Goal: Information Seeking & Learning: Learn about a topic

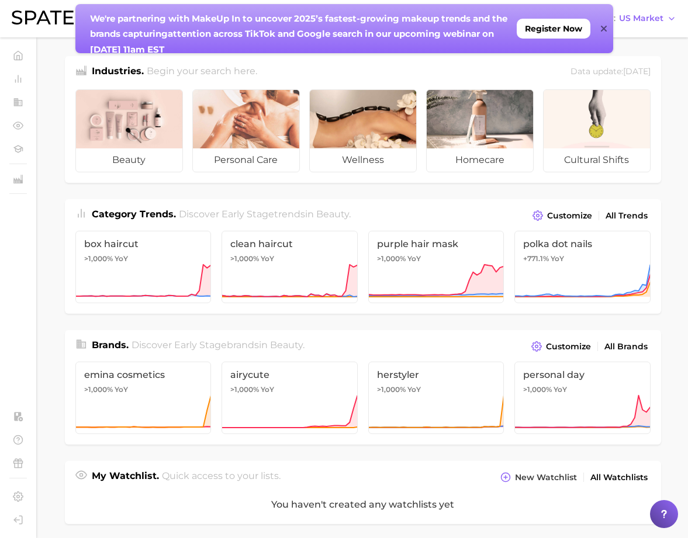
click at [47, 93] on main "Industries. Begin your search here. Data update: [DATE] beauty personal care we…" at bounding box center [362, 484] width 650 height 895
drag, startPoint x: 605, startPoint y: 30, endPoint x: 563, endPoint y: 26, distance: 42.9
click at [605, 29] on icon at bounding box center [604, 29] width 6 height 6
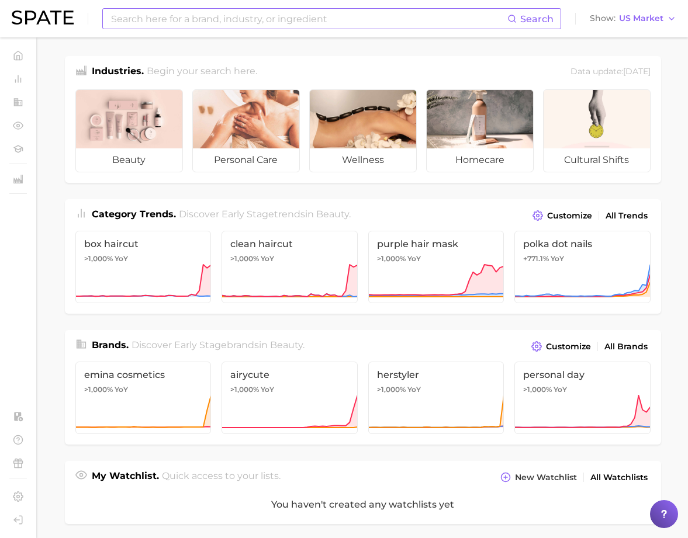
click at [352, 12] on input at bounding box center [308, 19] width 397 height 20
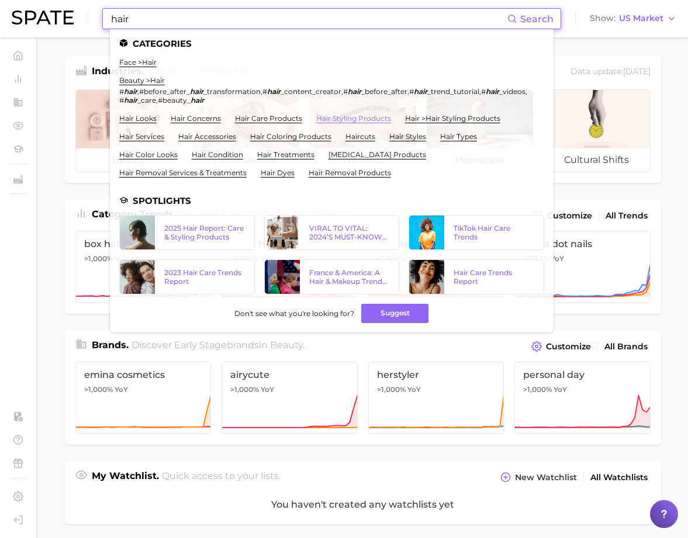
type input "hair"
click at [381, 119] on link "hair styling products" at bounding box center [353, 118] width 75 height 9
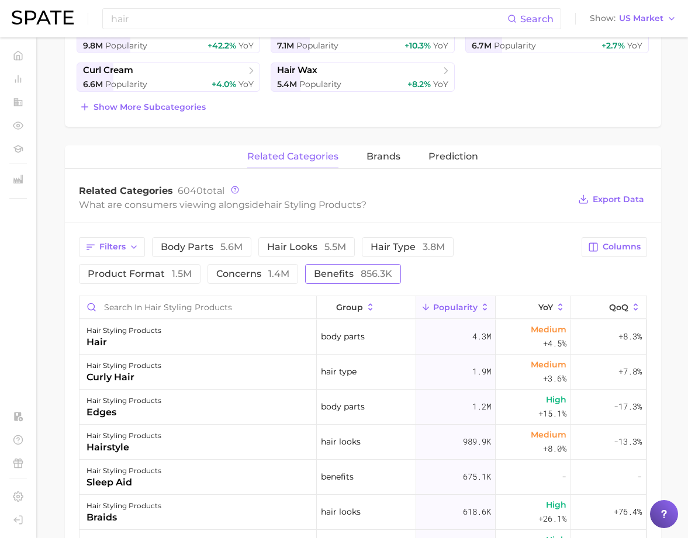
scroll to position [361, 0]
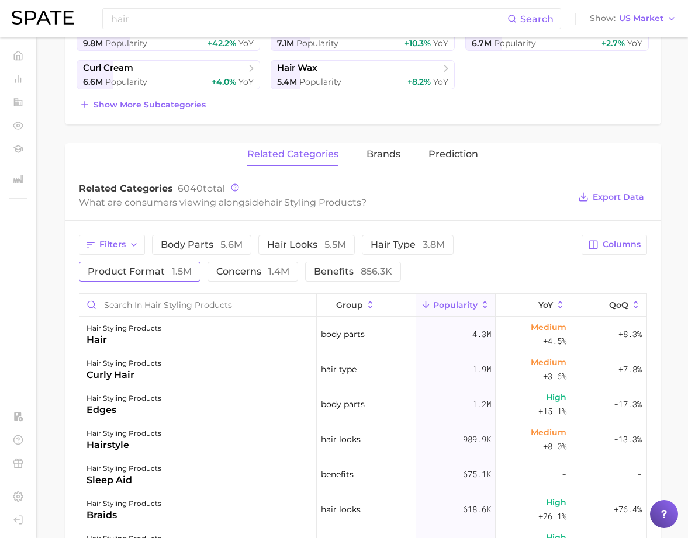
click at [117, 269] on span "product format 1.5m" at bounding box center [140, 271] width 104 height 9
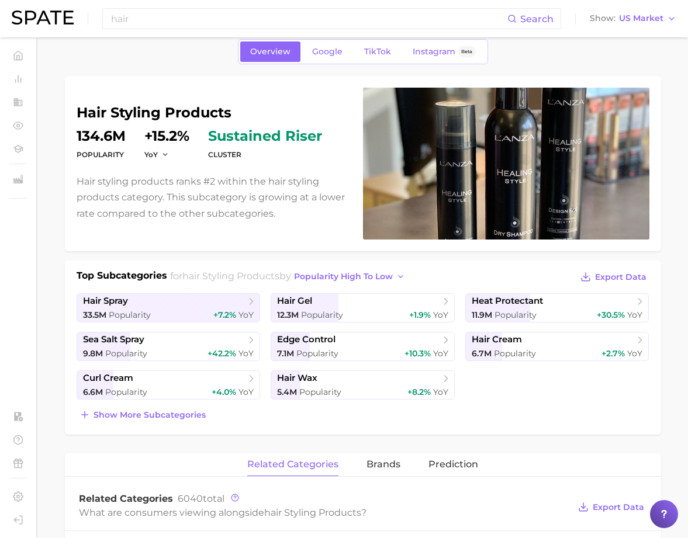
scroll to position [48, 0]
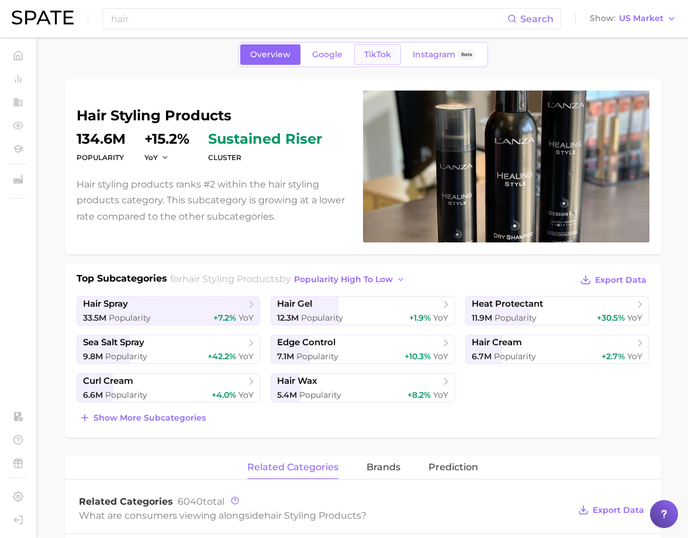
click at [365, 55] on span "TikTok" at bounding box center [377, 55] width 27 height 10
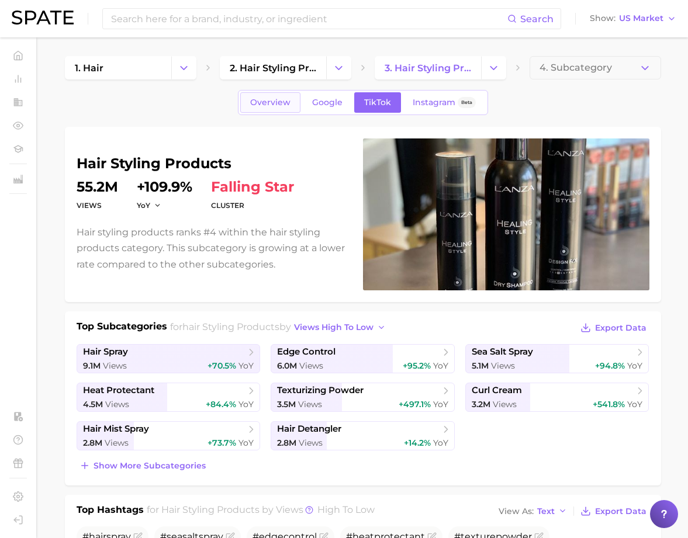
click at [273, 102] on span "Overview" at bounding box center [270, 103] width 40 height 10
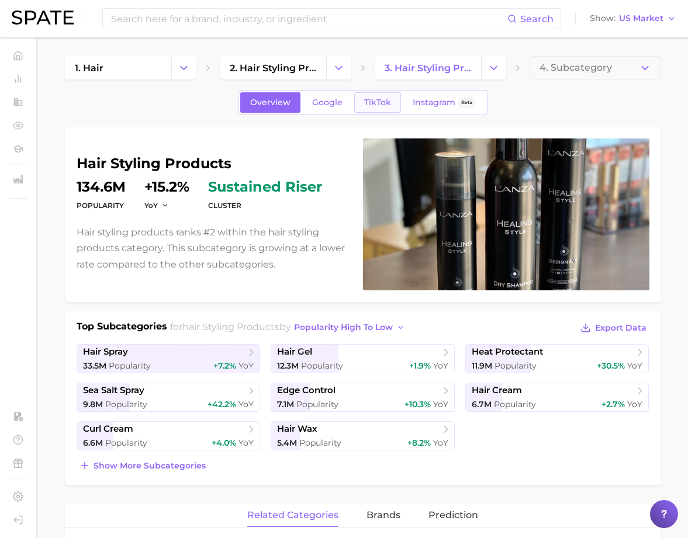
click at [364, 105] on span "TikTok" at bounding box center [377, 103] width 27 height 10
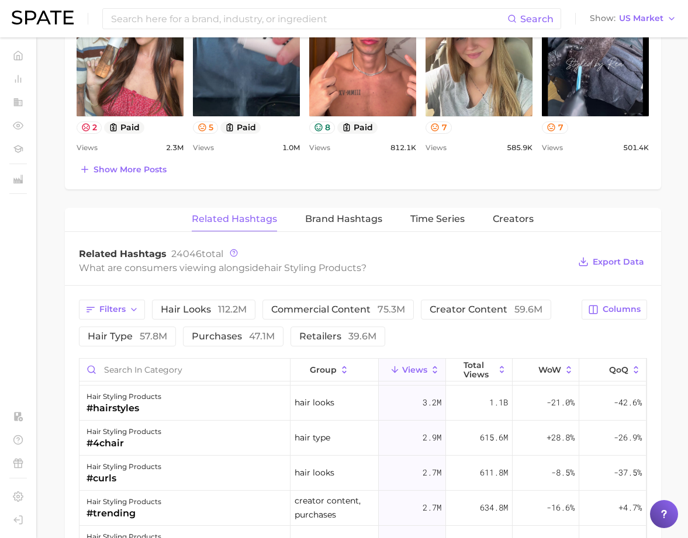
scroll to position [770, 0]
click at [334, 369] on span "group" at bounding box center [323, 369] width 27 height 9
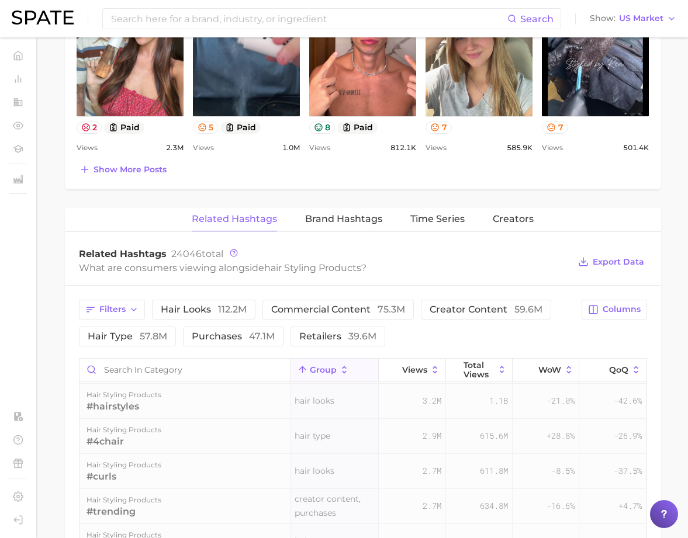
scroll to position [0, 0]
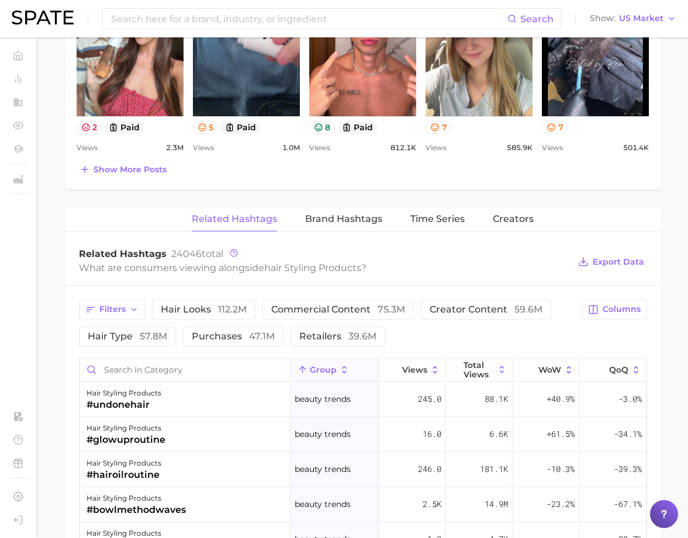
click at [343, 373] on icon at bounding box center [344, 370] width 11 height 11
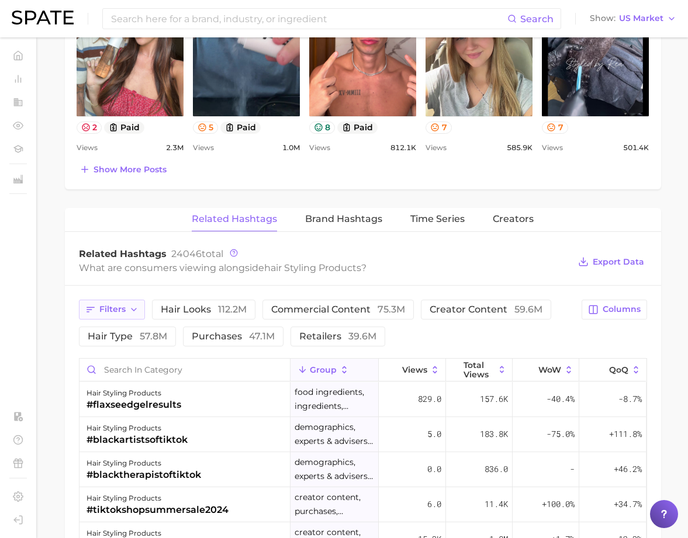
click at [111, 310] on span "Filters" at bounding box center [112, 309] width 26 height 10
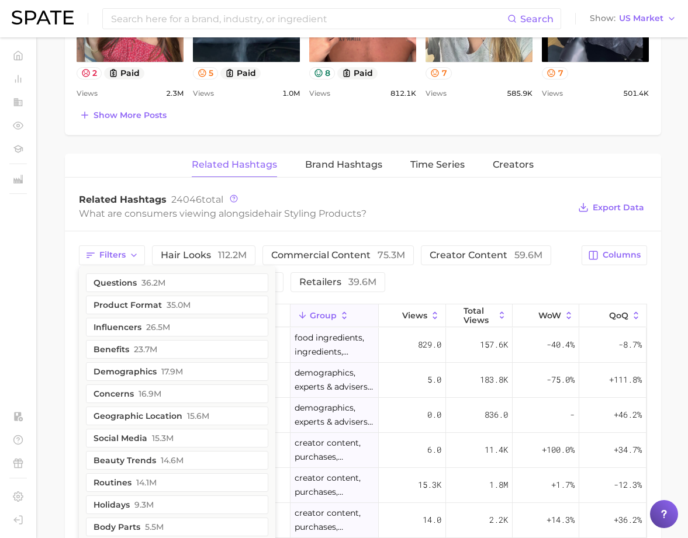
scroll to position [777, 0]
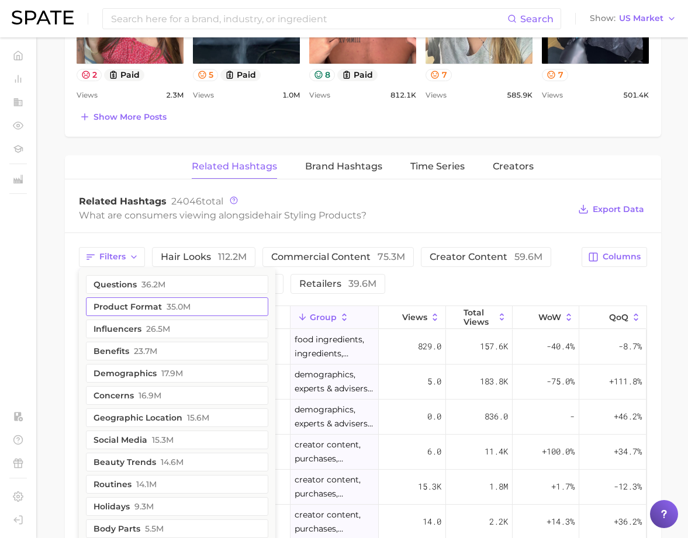
click at [190, 306] on button "product format 35.0m" at bounding box center [177, 306] width 182 height 19
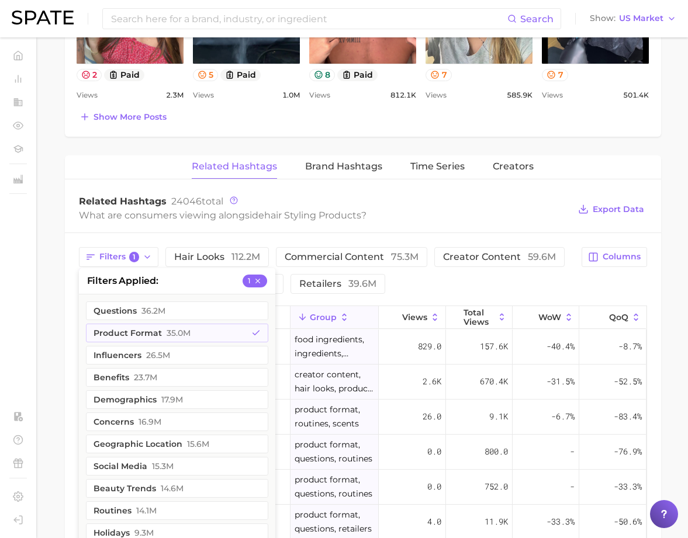
click at [55, 358] on main "1. hair 2. hair styling products 3. hair styling products 4. Subcategory Overvi…" at bounding box center [362, 88] width 650 height 1655
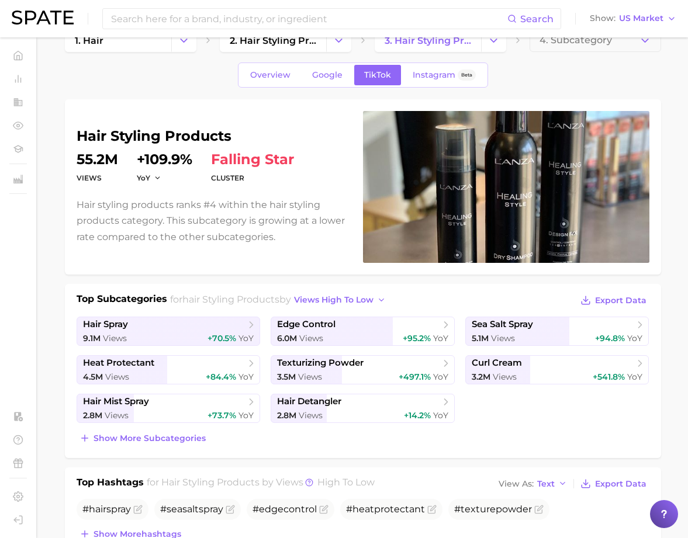
scroll to position [0, 0]
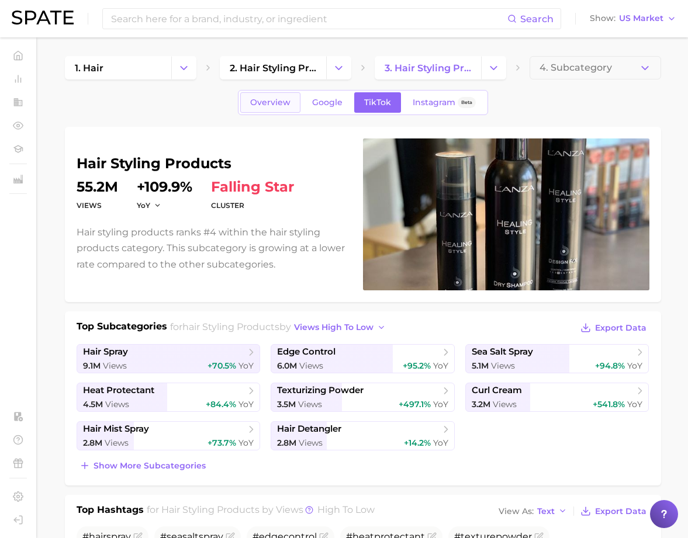
click at [269, 106] on span "Overview" at bounding box center [270, 103] width 40 height 10
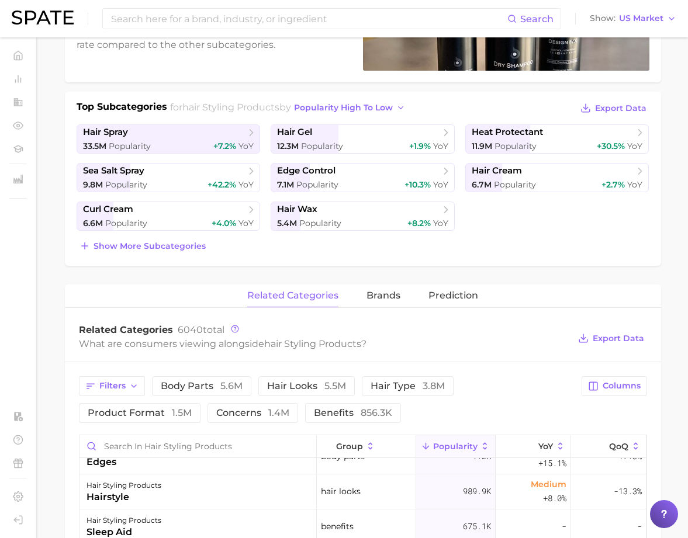
scroll to position [90, 0]
click at [164, 413] on span "product format 1.5m" at bounding box center [140, 412] width 104 height 9
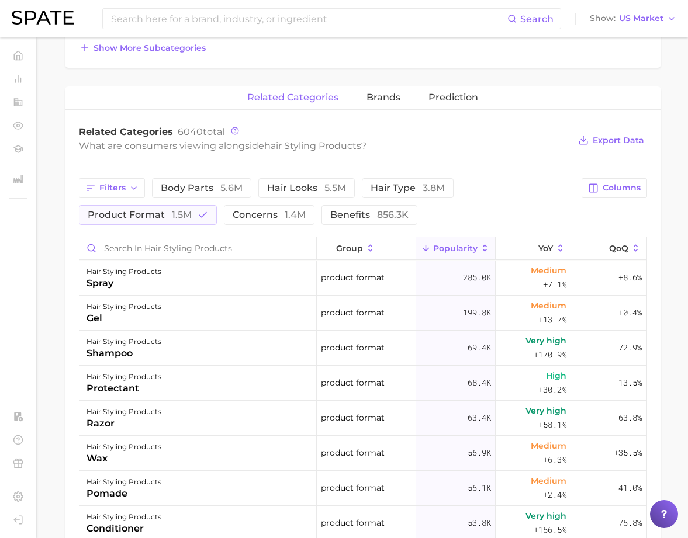
scroll to position [421, 0]
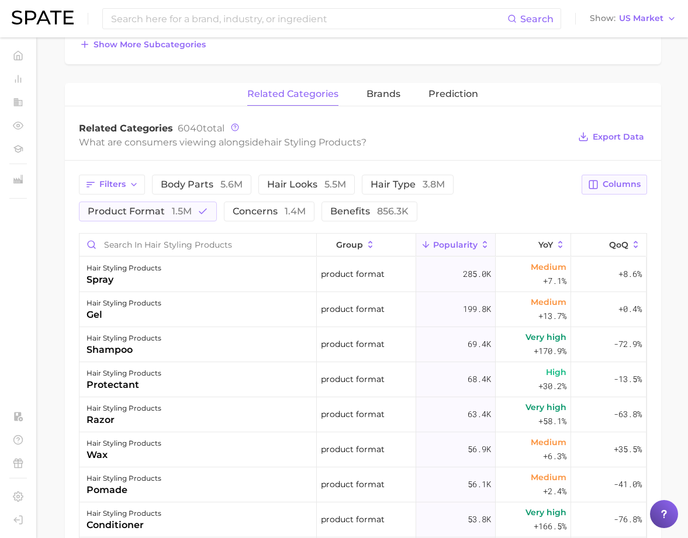
click at [619, 186] on span "Columns" at bounding box center [621, 184] width 38 height 10
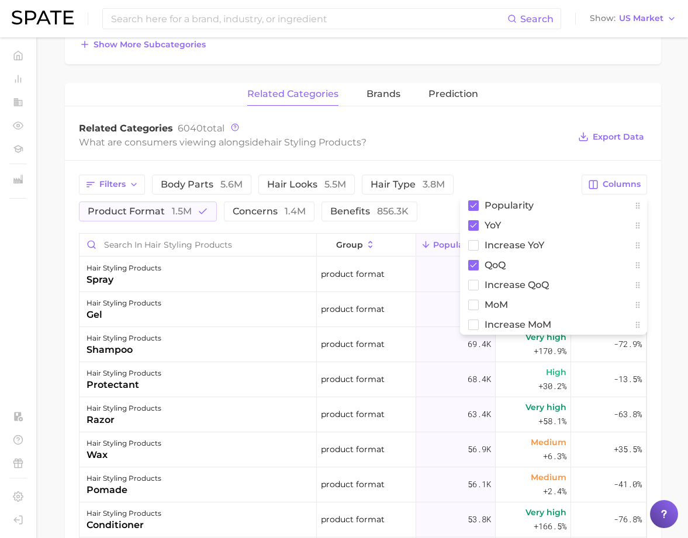
click at [506, 154] on div "Related Categories 6040 total What are consumers viewing alongside hair styling…" at bounding box center [363, 136] width 596 height 47
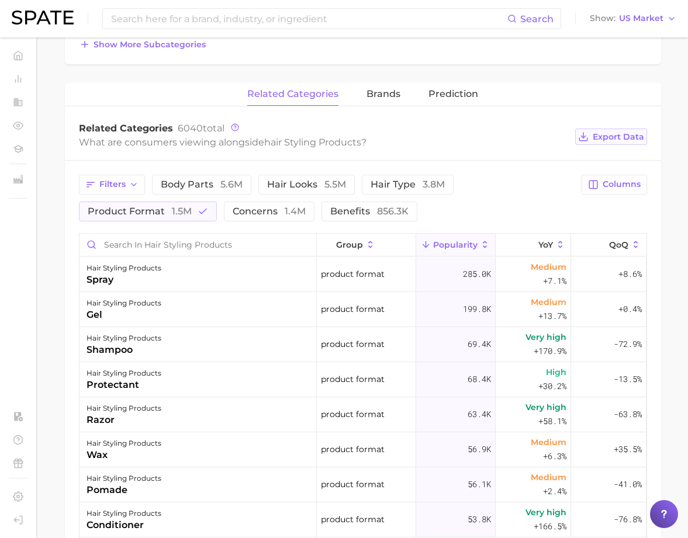
click at [609, 138] on span "Export Data" at bounding box center [617, 137] width 51 height 10
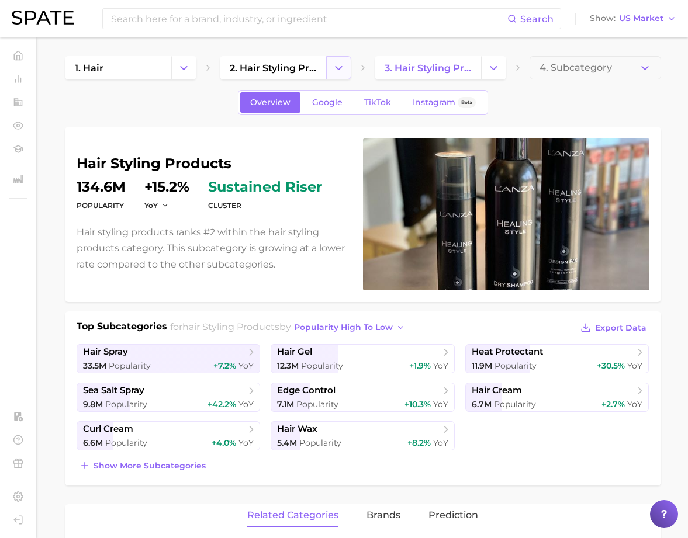
click at [331, 68] on button "Change Category" at bounding box center [338, 67] width 25 height 23
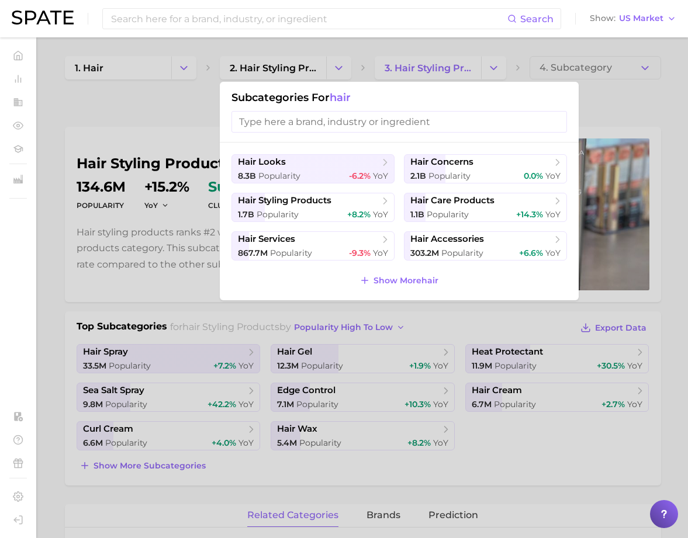
click at [604, 86] on div at bounding box center [344, 269] width 688 height 538
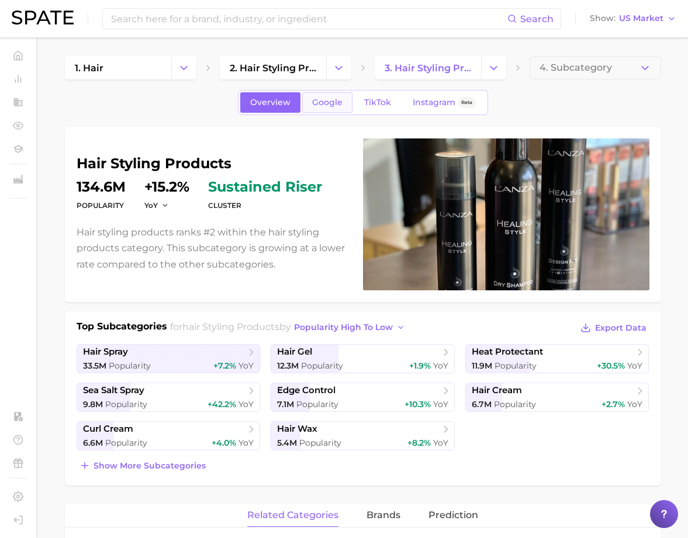
click at [333, 99] on span "Google" at bounding box center [327, 103] width 30 height 10
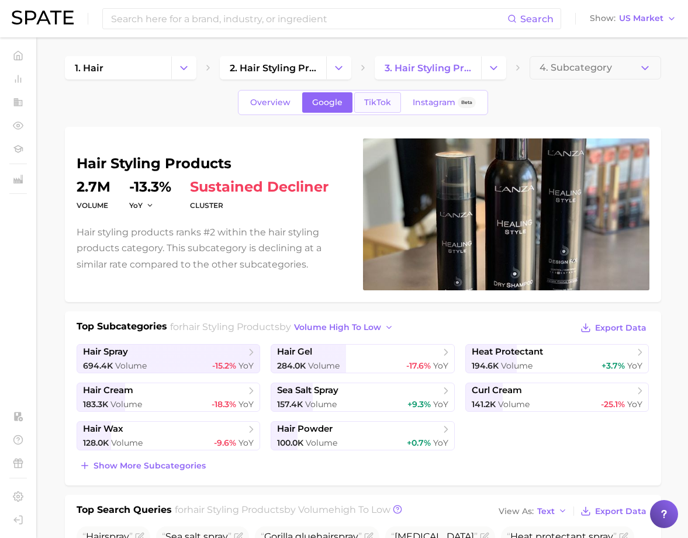
click at [374, 102] on span "TikTok" at bounding box center [377, 103] width 27 height 10
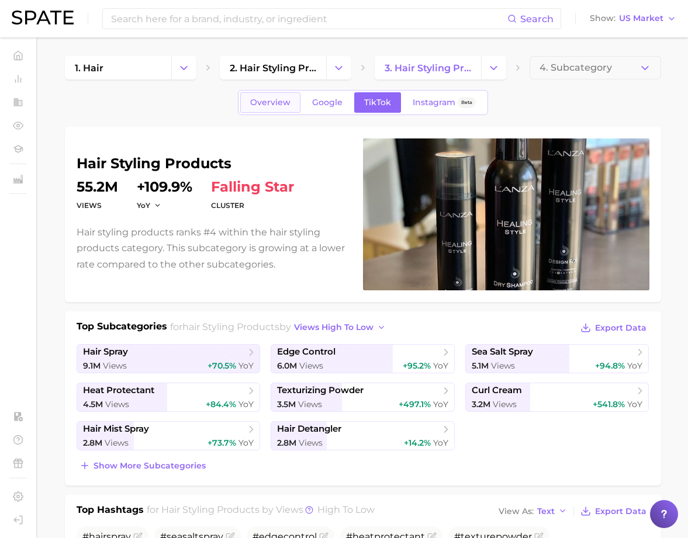
click at [273, 100] on span "Overview" at bounding box center [270, 103] width 40 height 10
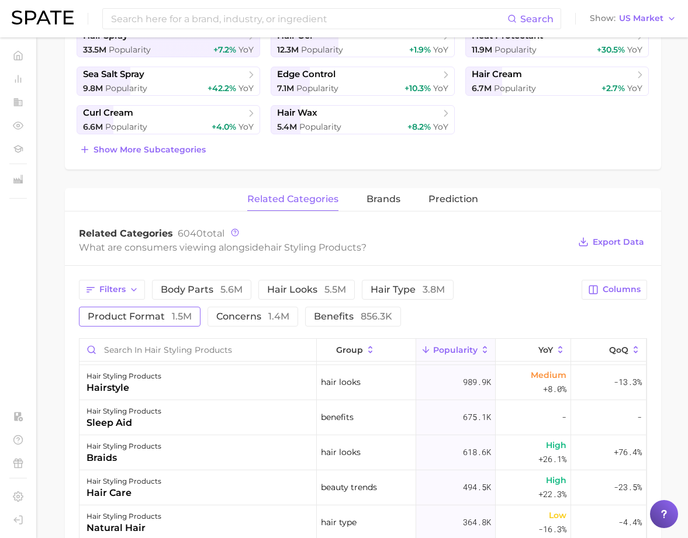
scroll to position [113, 0]
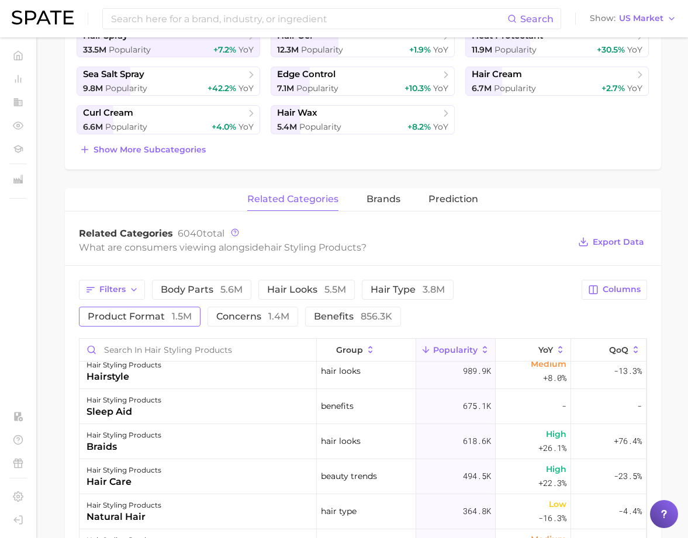
click at [119, 315] on span "product format 1.5m" at bounding box center [140, 316] width 104 height 9
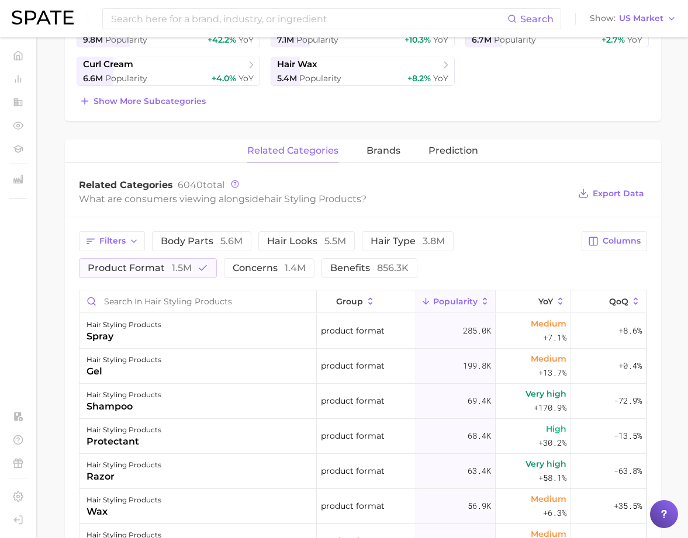
scroll to position [0, 0]
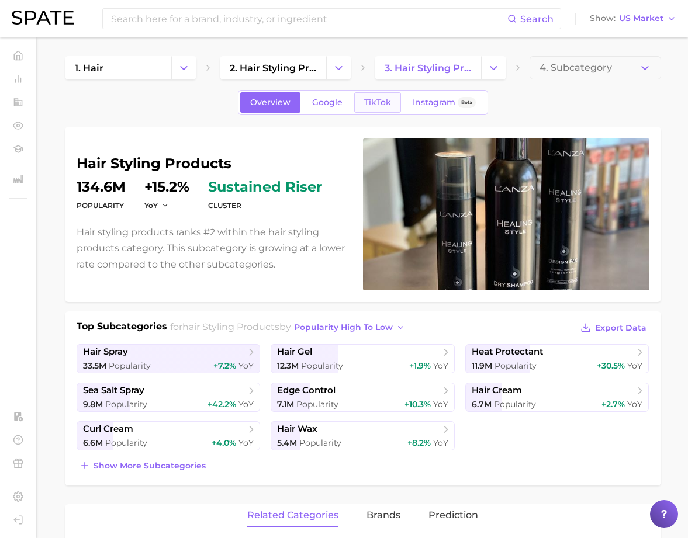
click at [370, 101] on span "TikTok" at bounding box center [377, 103] width 27 height 10
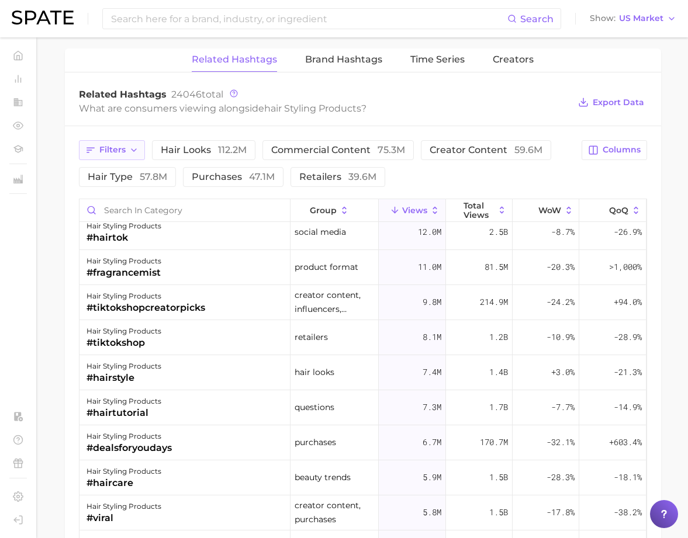
click at [113, 151] on span "Filters" at bounding box center [112, 150] width 26 height 10
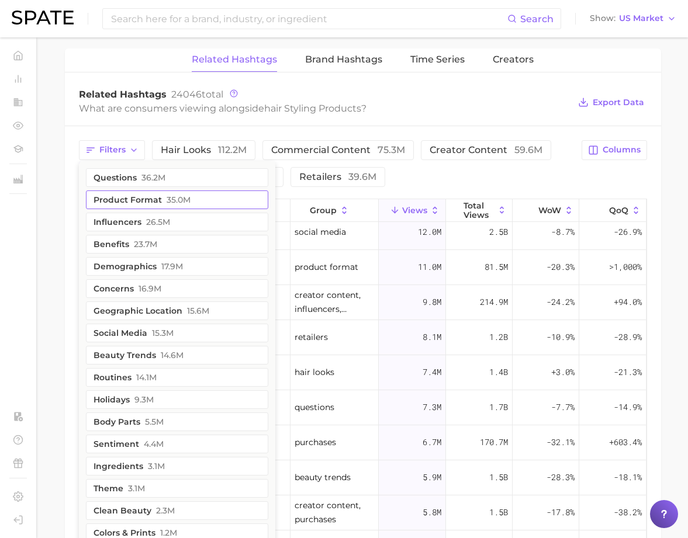
click at [143, 199] on button "product format 35.0m" at bounding box center [177, 199] width 182 height 19
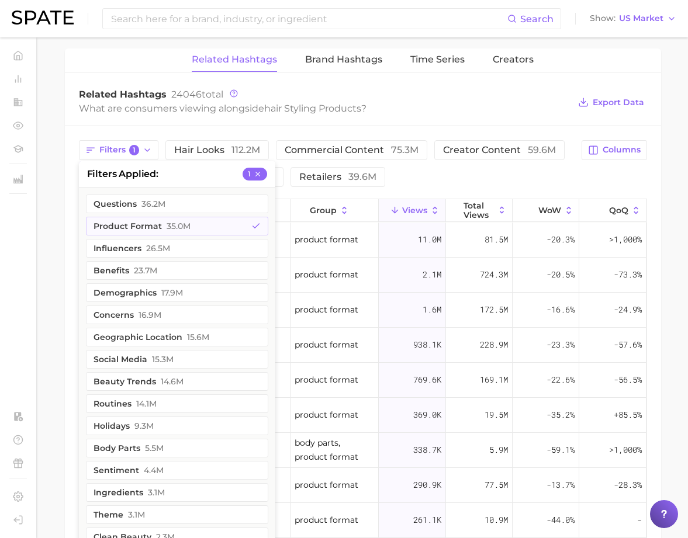
click at [477, 122] on div "Related Hashtags 24046 total What are consumers viewing alongside hair styling …" at bounding box center [363, 102] width 596 height 47
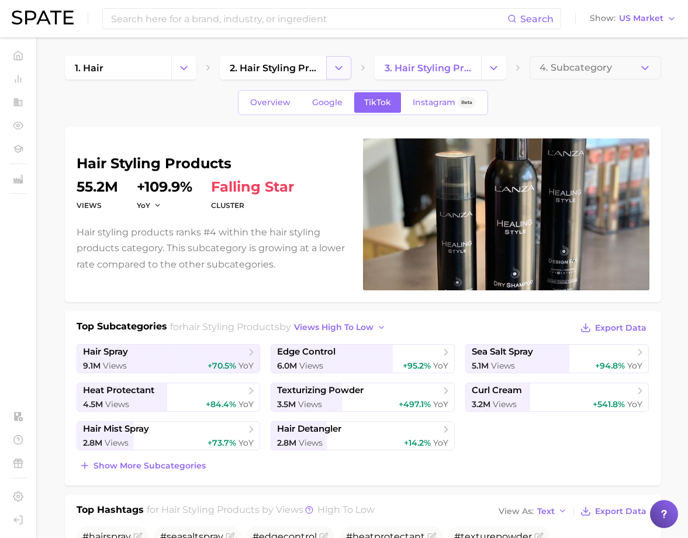
click at [341, 71] on icon "Change Category" at bounding box center [338, 68] width 12 height 12
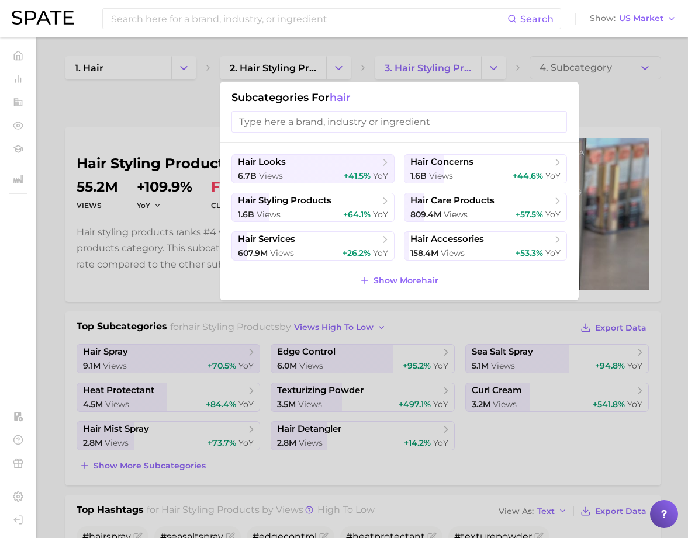
click at [259, 124] on input "search" at bounding box center [398, 122] width 335 height 22
click at [130, 92] on div at bounding box center [344, 269] width 688 height 538
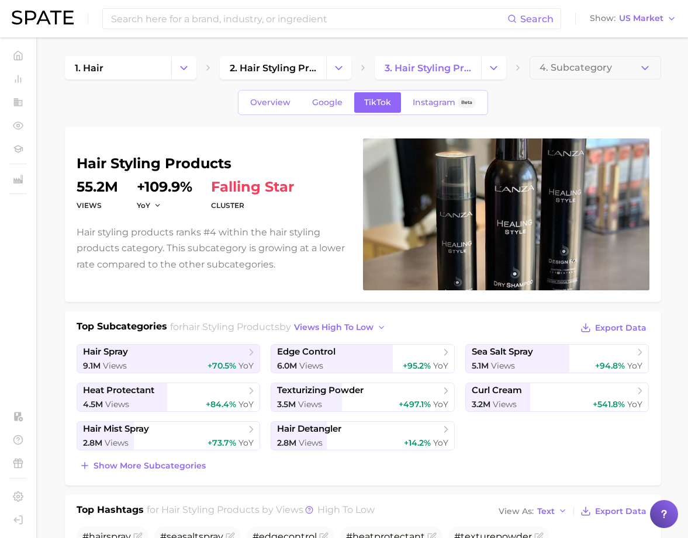
click at [182, 65] on icon "Change Category" at bounding box center [184, 68] width 12 height 12
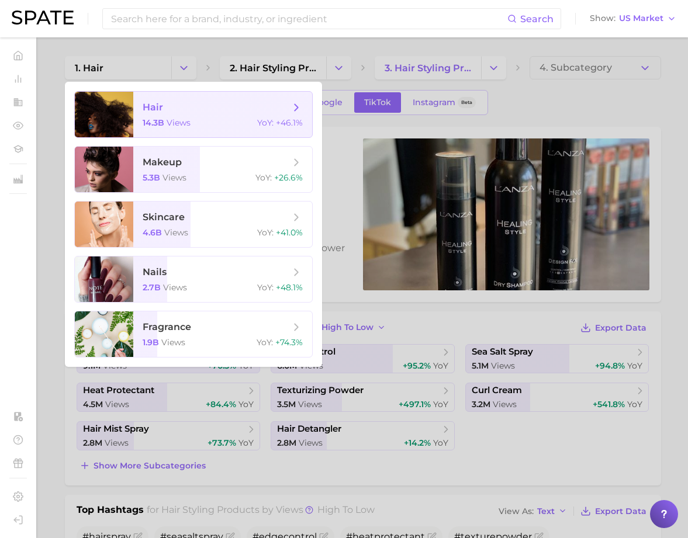
click at [175, 124] on span "views" at bounding box center [179, 122] width 24 height 11
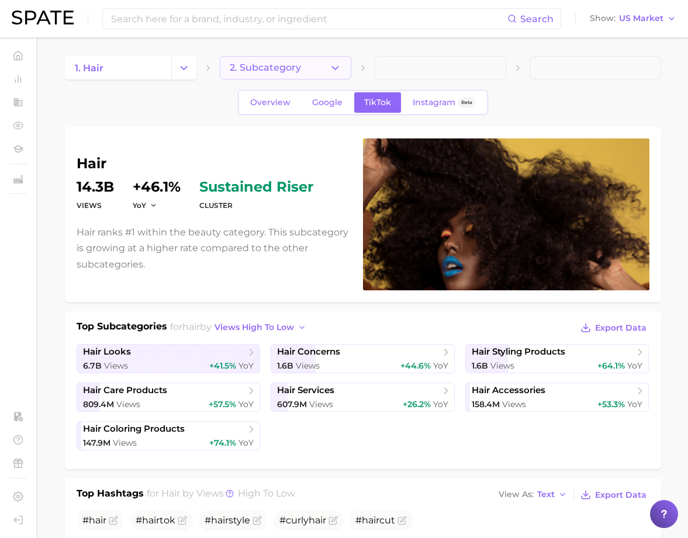
click at [333, 69] on icon "button" at bounding box center [335, 68] width 12 height 12
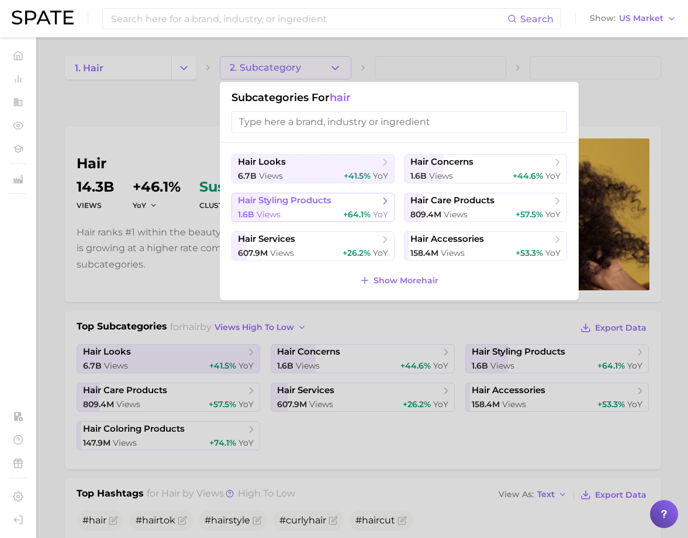
click at [318, 207] on button "hair styling products 1.6b views +64.1% YoY" at bounding box center [312, 207] width 163 height 29
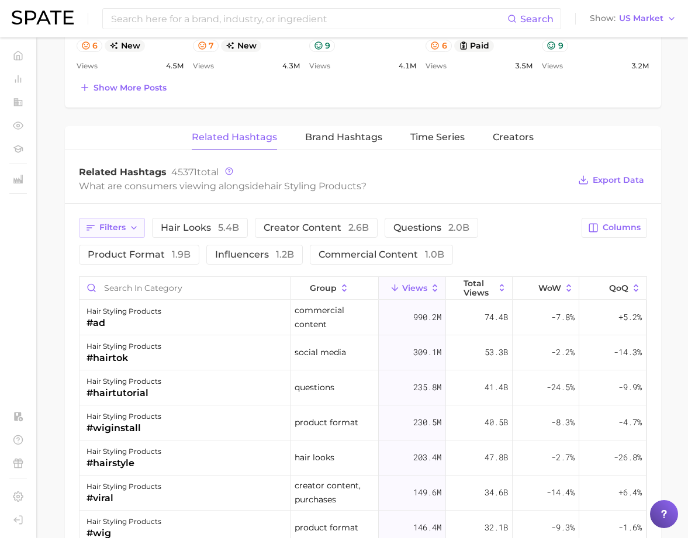
click at [110, 231] on span "Filters" at bounding box center [112, 228] width 26 height 10
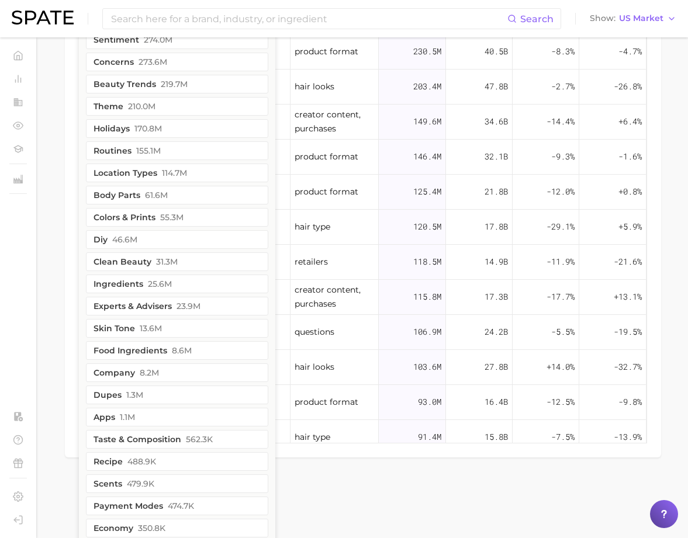
scroll to position [1249, 0]
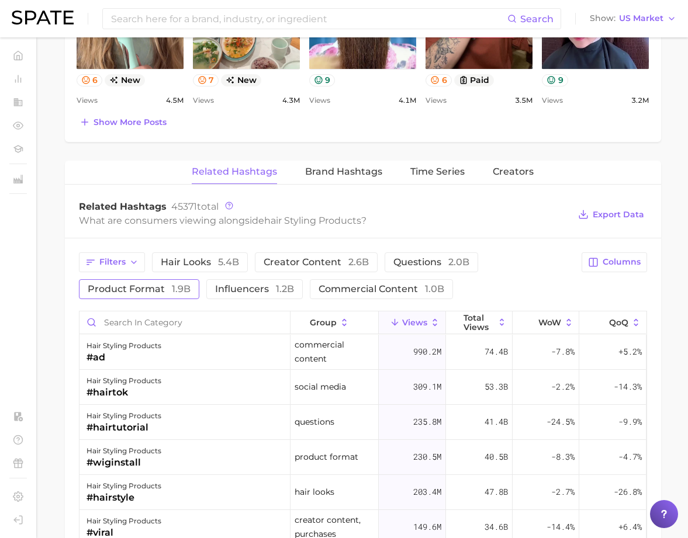
scroll to position [775, 0]
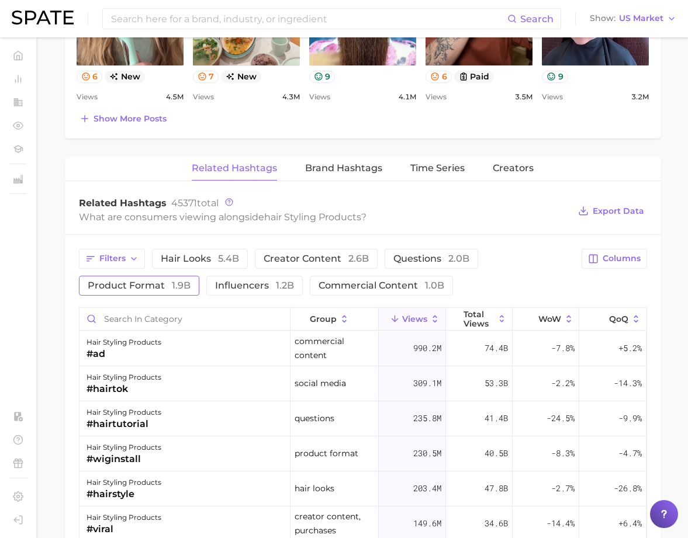
click at [117, 294] on div "Filters hair looks 5.4b creator content 2.6b questions 2.0b product format 1.9b…" at bounding box center [363, 547] width 596 height 625
click at [122, 287] on span "product format 1.9b" at bounding box center [139, 285] width 103 height 9
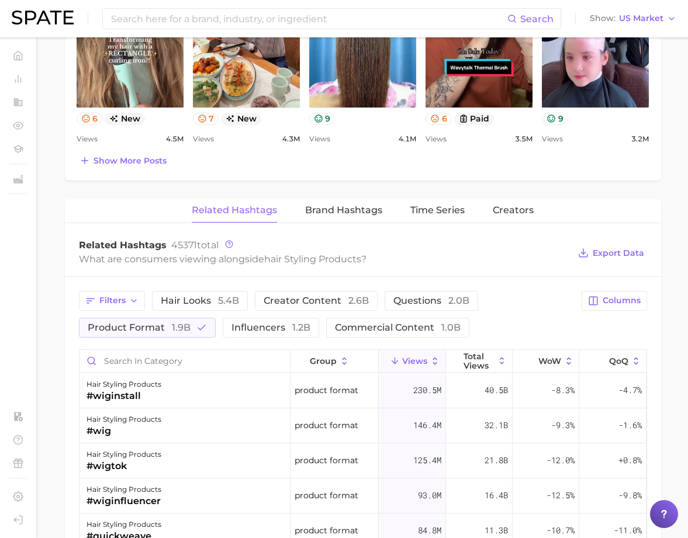
scroll to position [0, 0]
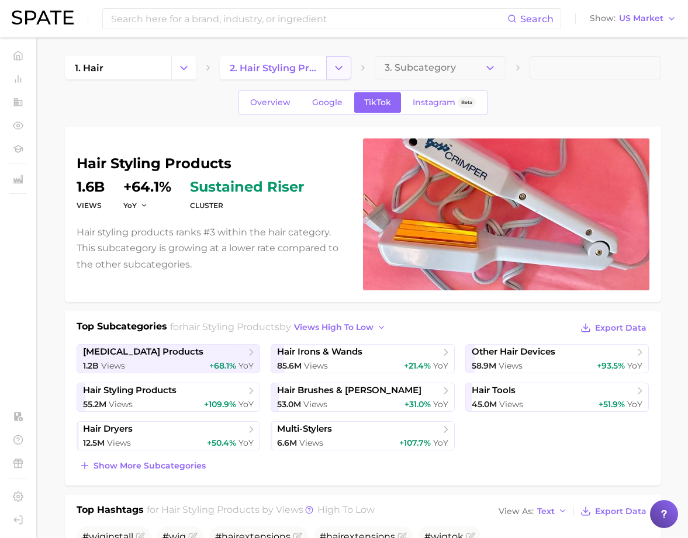
click at [341, 69] on icon "Change Category" at bounding box center [338, 68] width 12 height 12
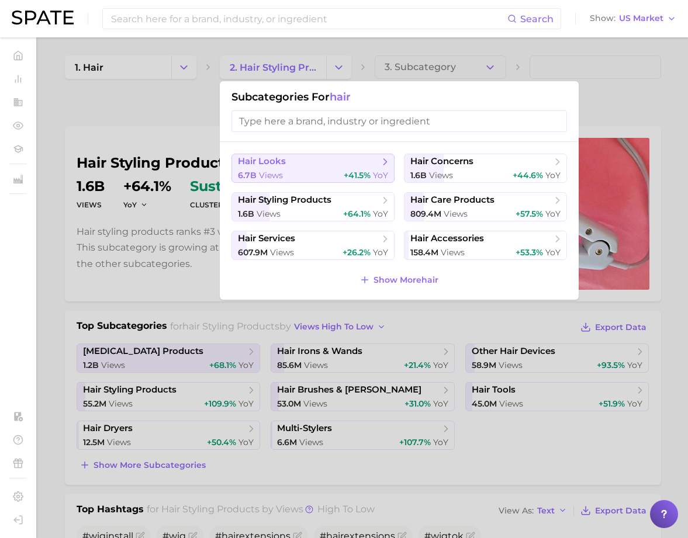
click at [345, 165] on span "hair looks" at bounding box center [309, 162] width 142 height 12
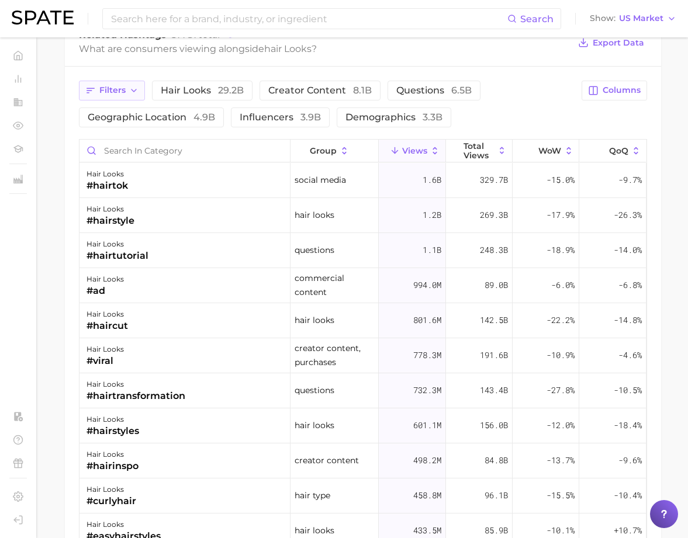
scroll to position [943, 0]
click at [105, 88] on span "Filters" at bounding box center [112, 90] width 26 height 10
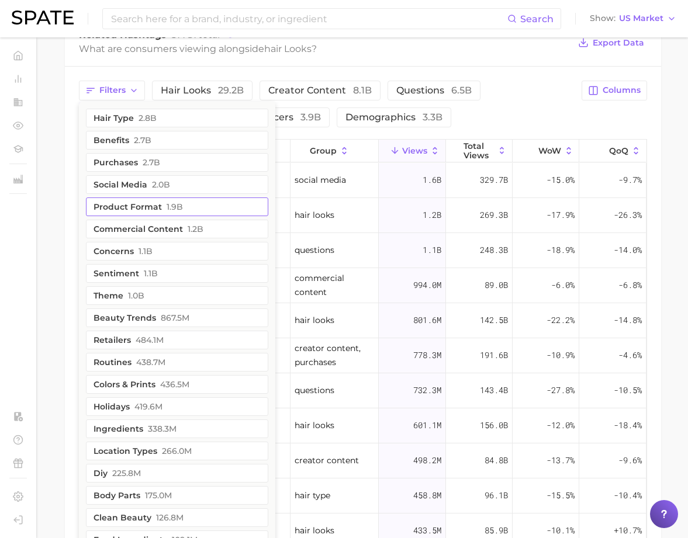
click at [142, 204] on button "product format 1.9b" at bounding box center [177, 206] width 182 height 19
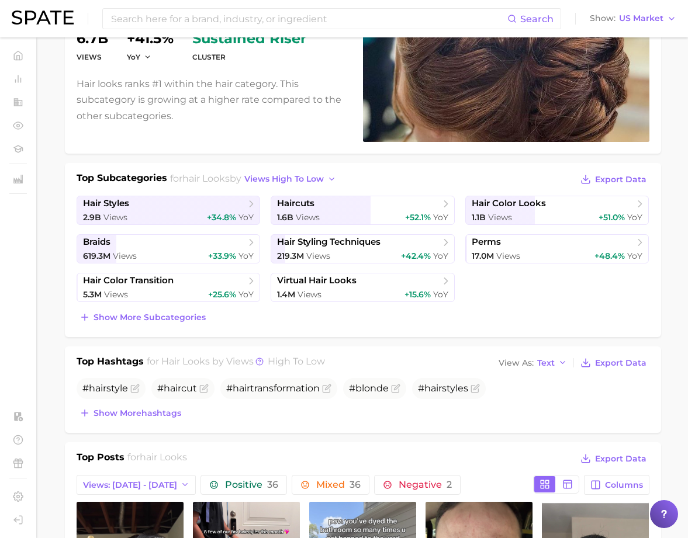
scroll to position [0, 0]
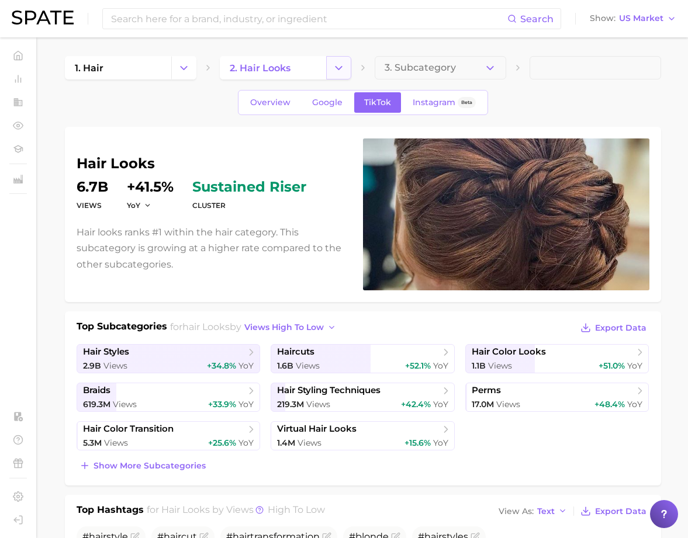
click at [345, 67] on button "Change Category" at bounding box center [338, 67] width 25 height 23
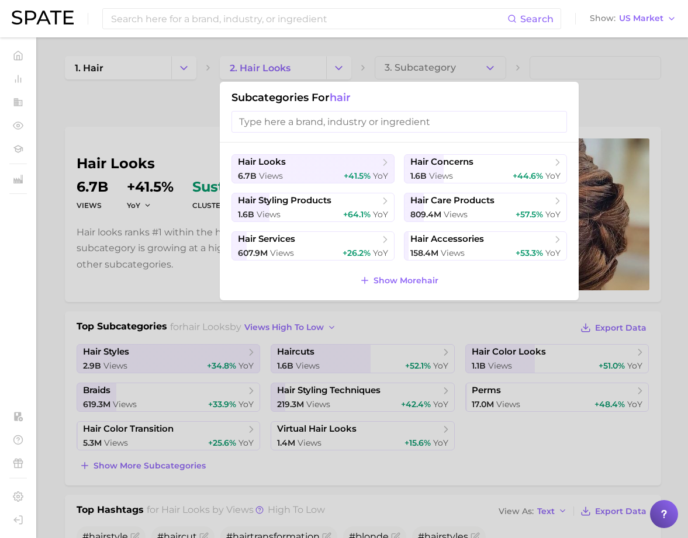
click at [314, 118] on input "search" at bounding box center [398, 122] width 335 height 22
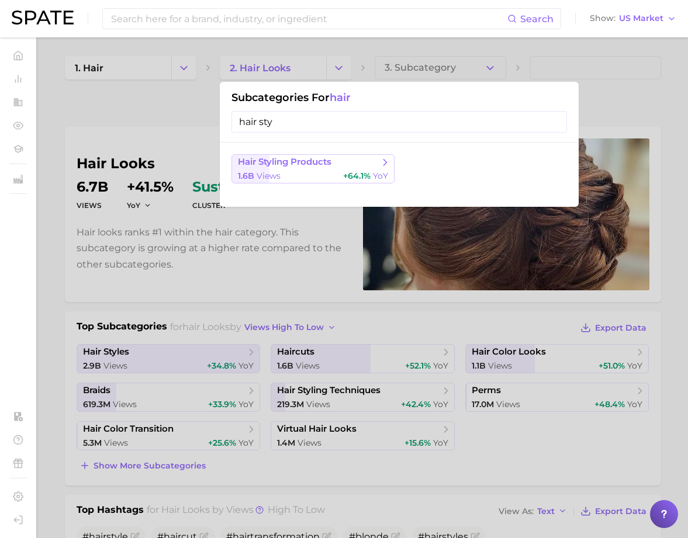
type input "hair sty"
click at [336, 163] on span "hair styling products" at bounding box center [309, 163] width 142 height 12
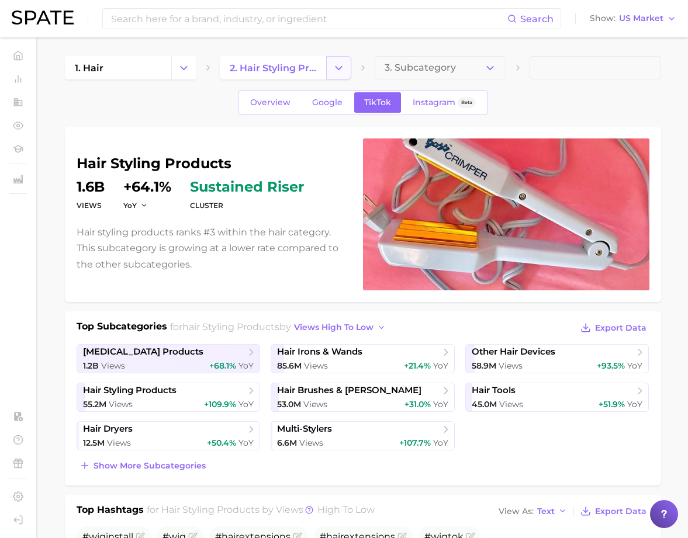
click at [338, 75] on button "Change Category" at bounding box center [338, 67] width 25 height 23
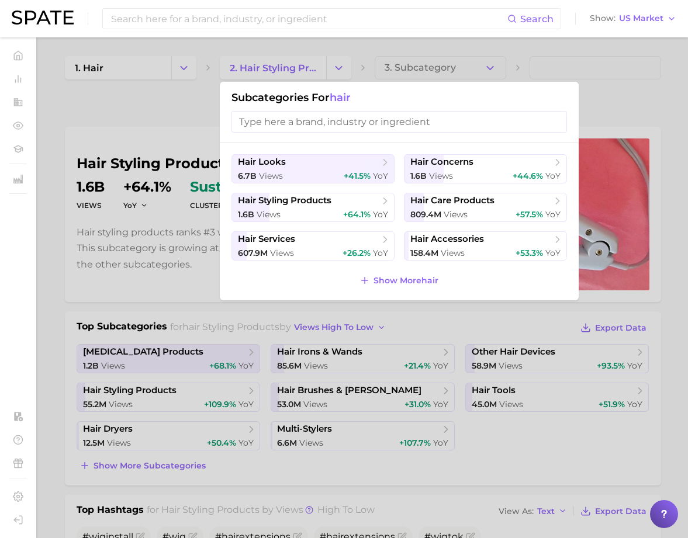
click at [138, 294] on div at bounding box center [344, 269] width 688 height 538
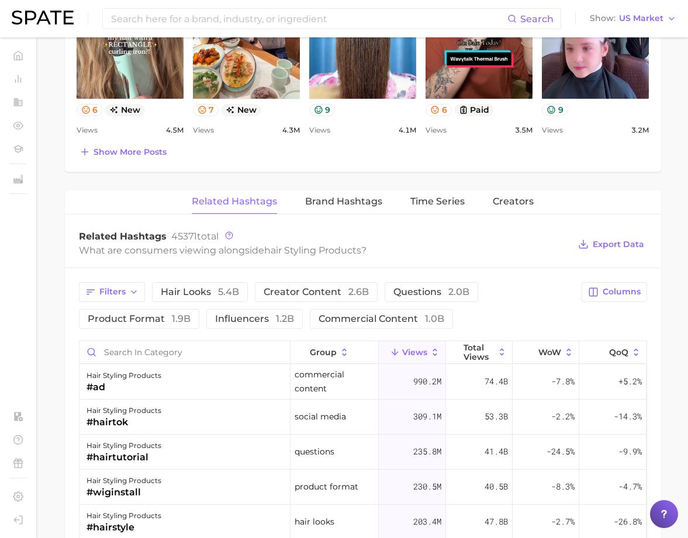
scroll to position [762, 0]
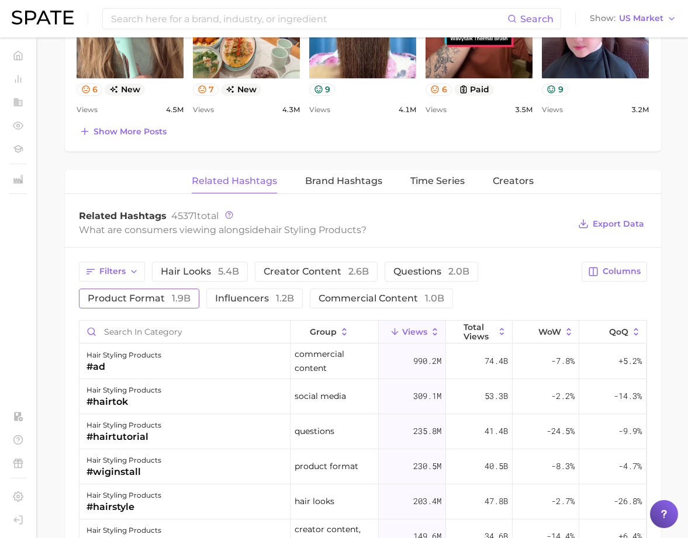
click at [131, 304] on button "product format 1.9b" at bounding box center [139, 299] width 120 height 20
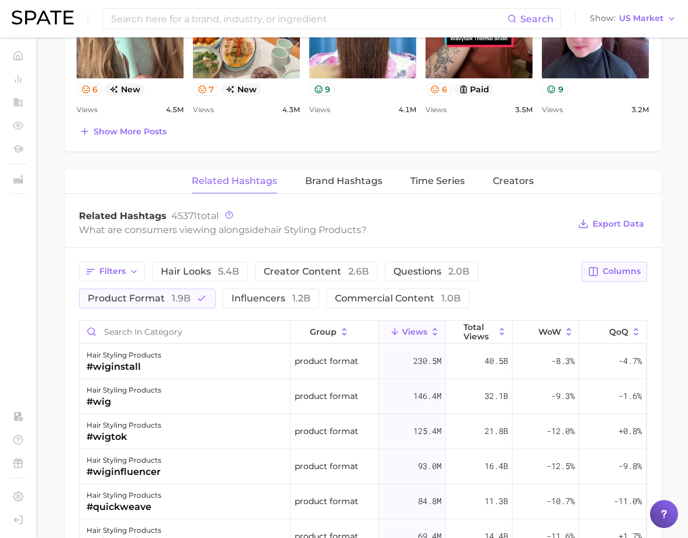
click at [615, 266] on span "Columns" at bounding box center [621, 271] width 38 height 10
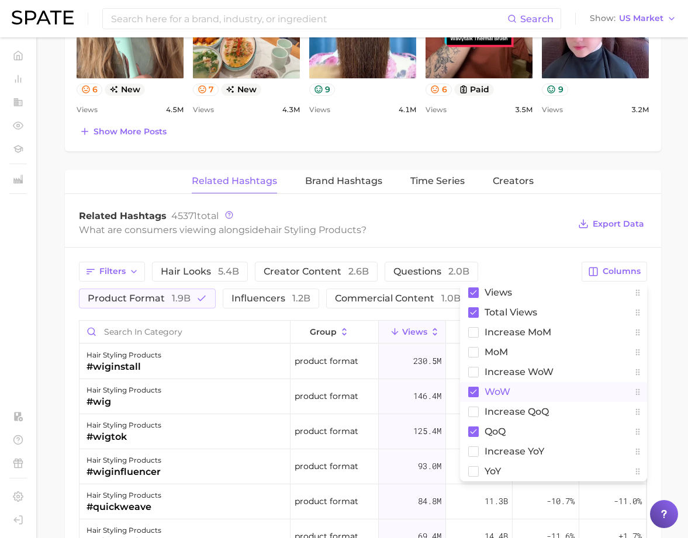
click at [471, 391] on rect at bounding box center [473, 392] width 11 height 11
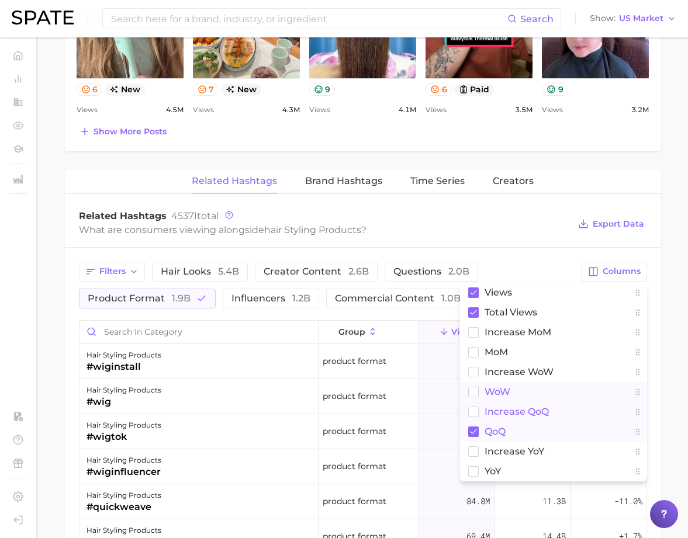
drag, startPoint x: 477, startPoint y: 431, endPoint x: 477, endPoint y: 416, distance: 15.2
click at [477, 431] on rect at bounding box center [473, 432] width 11 height 11
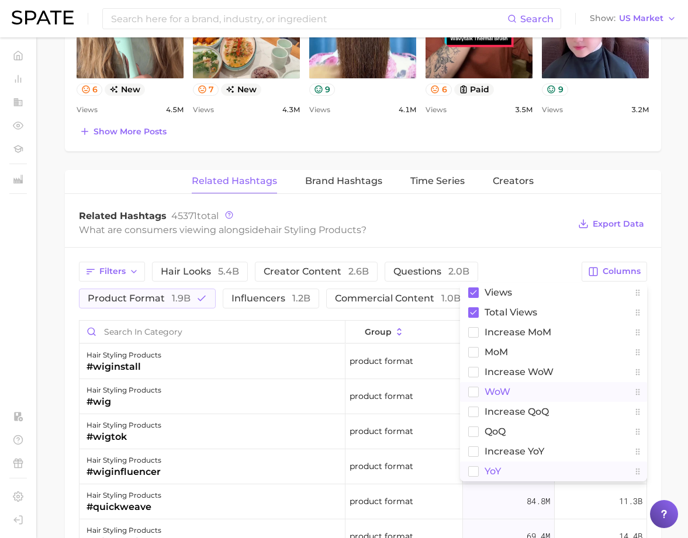
click at [476, 472] on rect at bounding box center [473, 471] width 10 height 10
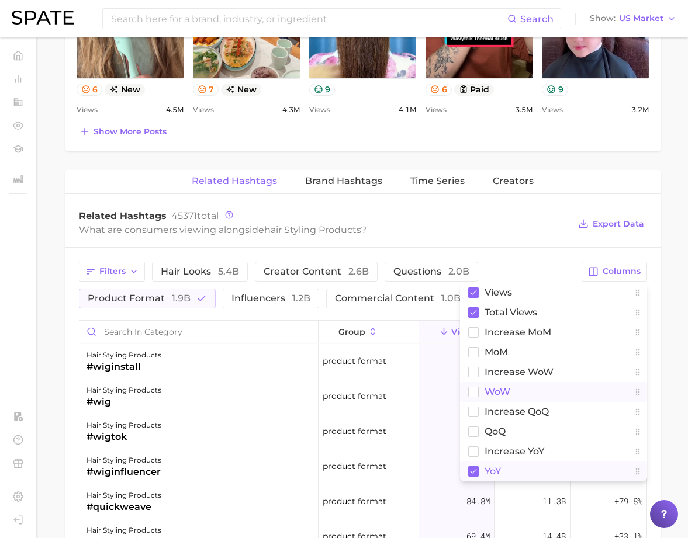
click at [532, 213] on div "Related Hashtags 45371 total" at bounding box center [324, 216] width 491 height 12
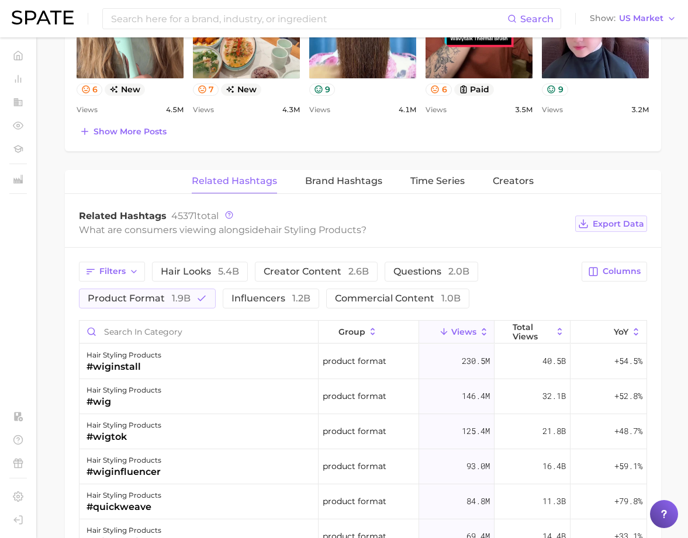
click at [629, 224] on span "Export Data" at bounding box center [617, 224] width 51 height 10
click at [427, 8] on div "Search" at bounding box center [331, 18] width 459 height 21
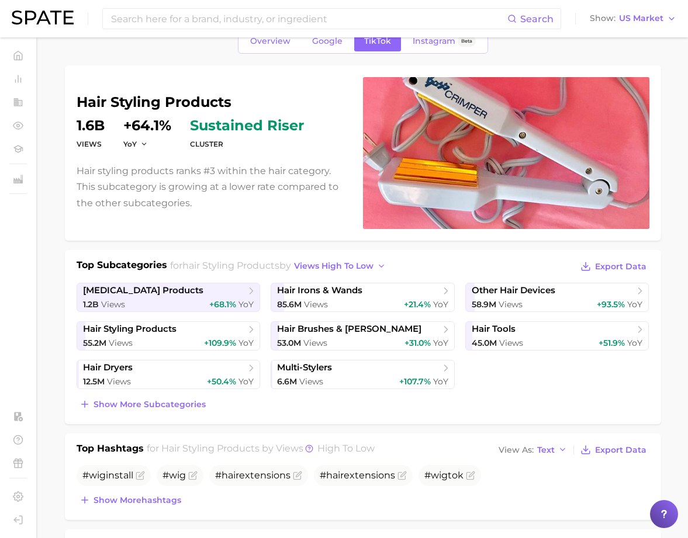
scroll to position [0, 0]
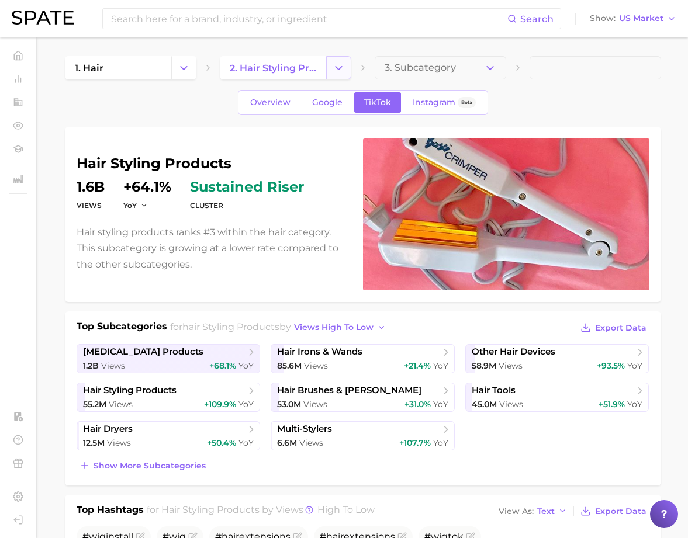
click at [341, 71] on icon "Change Category" at bounding box center [338, 68] width 12 height 12
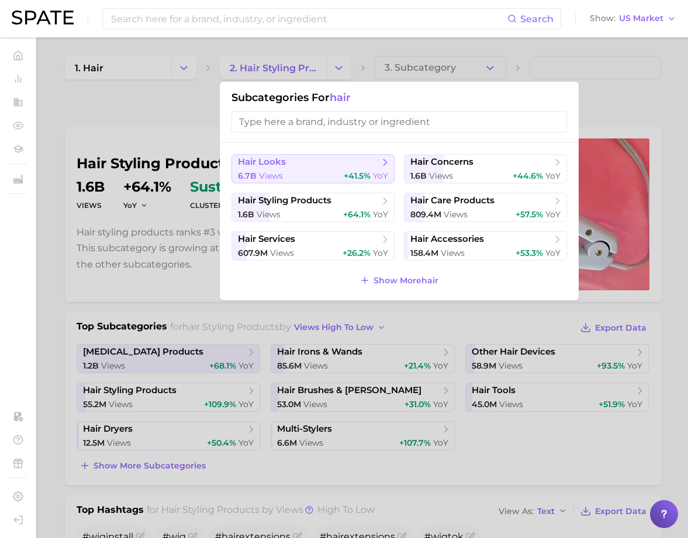
click at [285, 174] on div "6.7b views +41.5% YoY" at bounding box center [313, 176] width 150 height 11
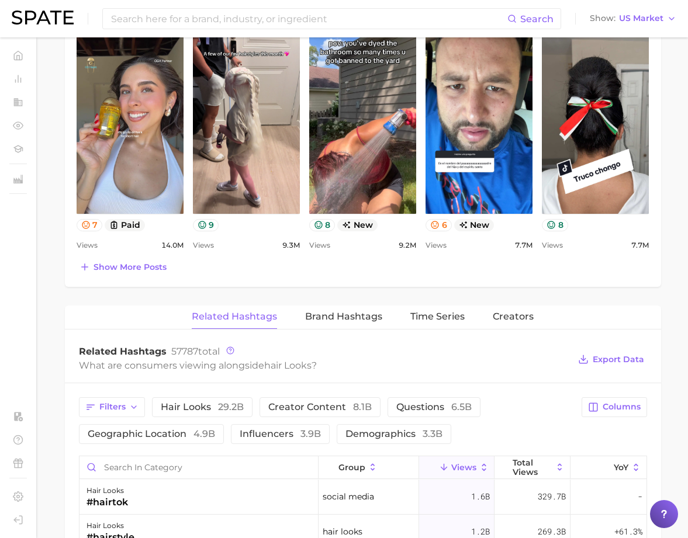
scroll to position [944, 0]
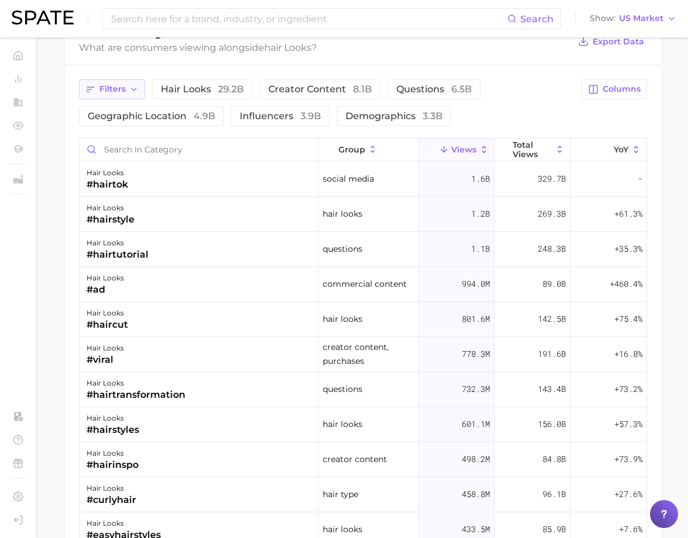
click at [110, 89] on span "Filters" at bounding box center [112, 89] width 26 height 10
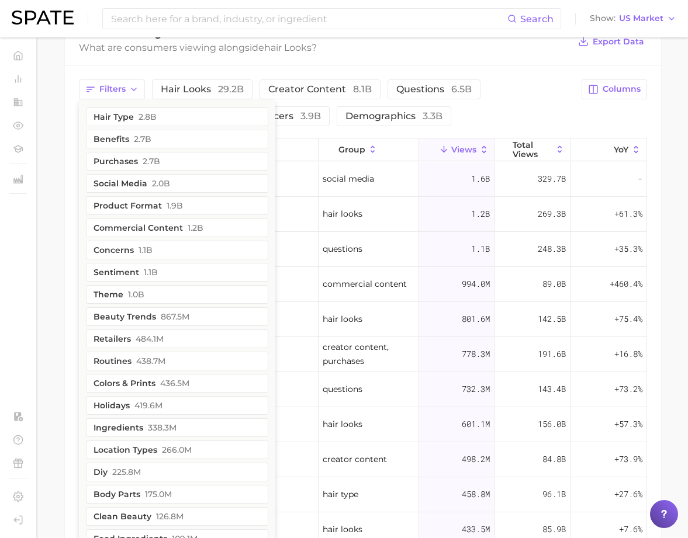
click at [519, 54] on div "What are consumers viewing alongside hair looks ?" at bounding box center [324, 48] width 491 height 16
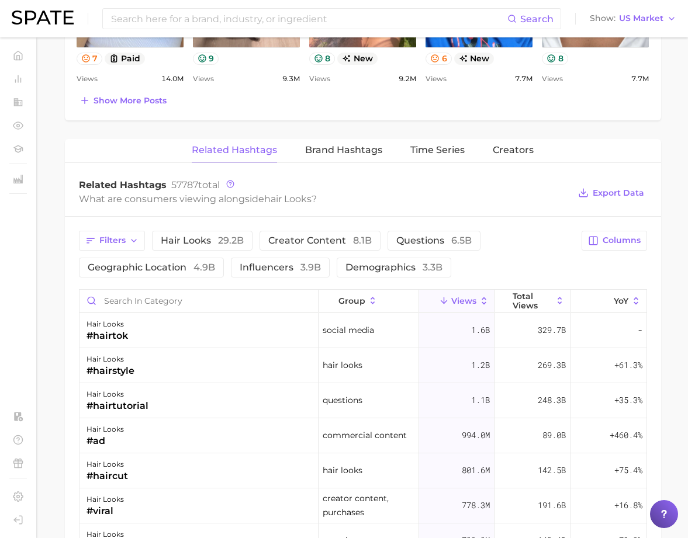
scroll to position [702, 0]
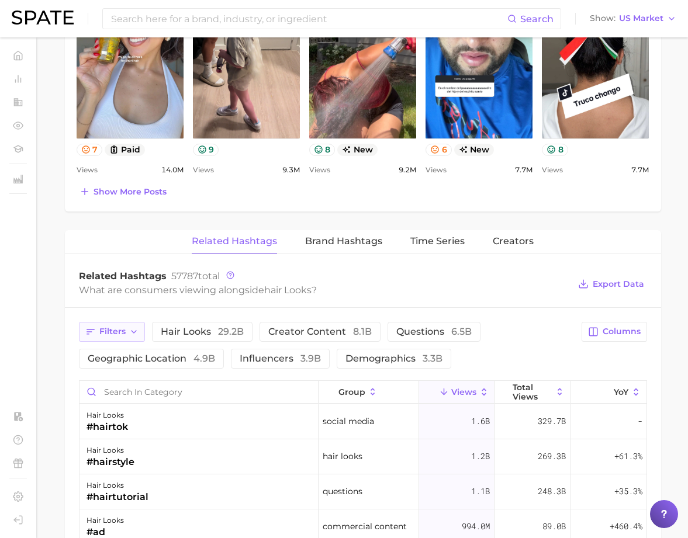
click at [104, 329] on span "Filters" at bounding box center [112, 332] width 26 height 10
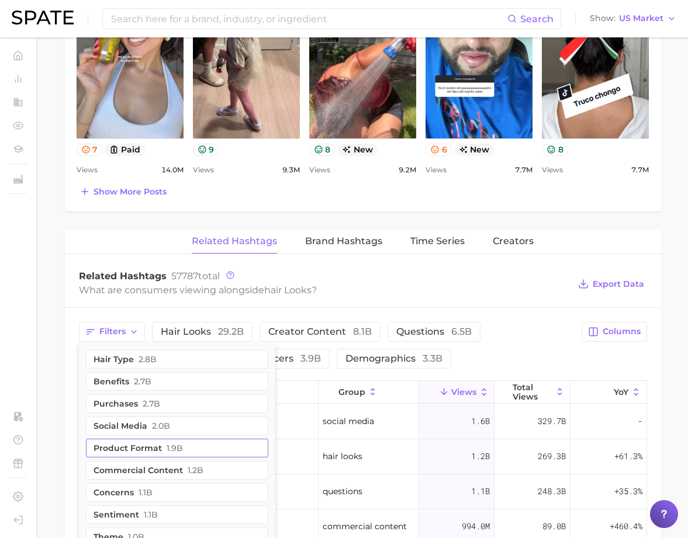
click at [137, 445] on button "product format 1.9b" at bounding box center [177, 448] width 182 height 19
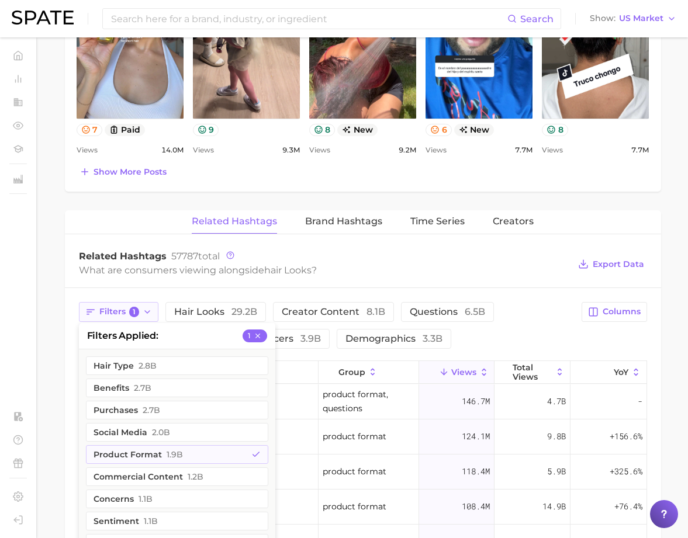
scroll to position [727, 0]
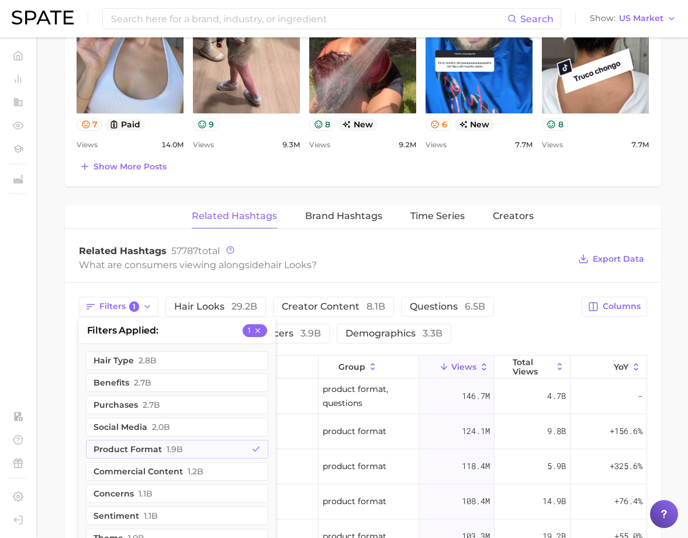
click at [58, 276] on main "1. hair 2. hair looks 3. Subcategory Overview Google TikTok Instagram Beta hair…" at bounding box center [362, 138] width 650 height 1655
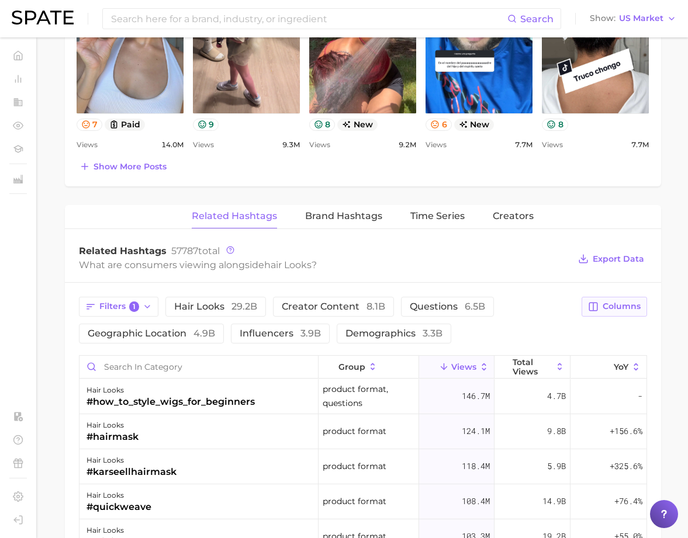
click at [626, 304] on span "Columns" at bounding box center [621, 306] width 38 height 10
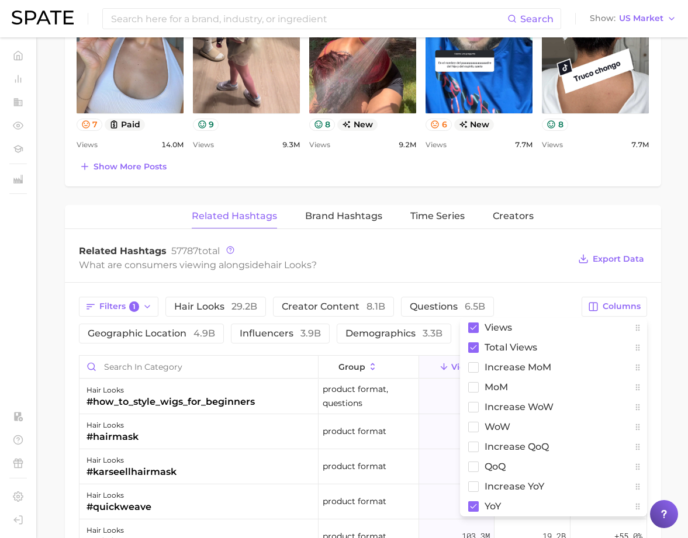
click at [540, 281] on div "Related Hashtags 57787 total What are consumers viewing alongside hair looks ? …" at bounding box center [363, 259] width 596 height 47
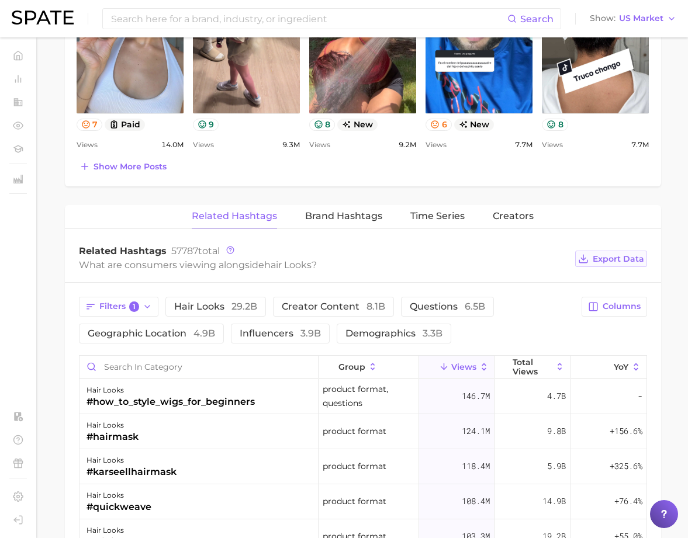
click at [606, 258] on span "Export Data" at bounding box center [617, 259] width 51 height 10
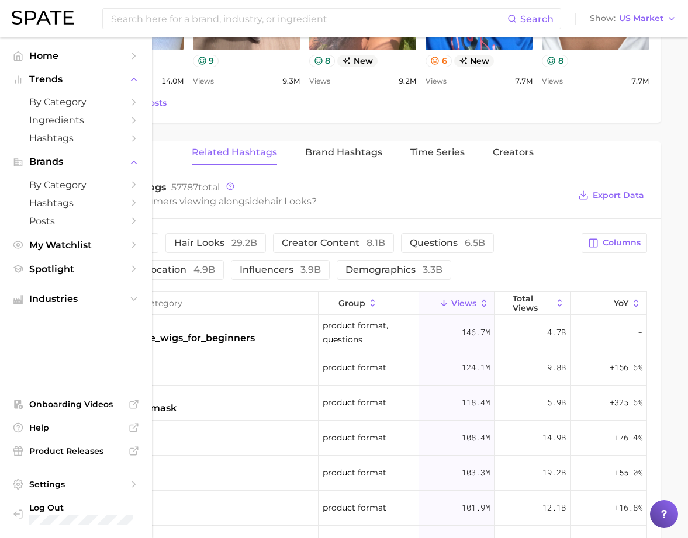
scroll to position [792, 0]
